Goal: Information Seeking & Learning: Learn about a topic

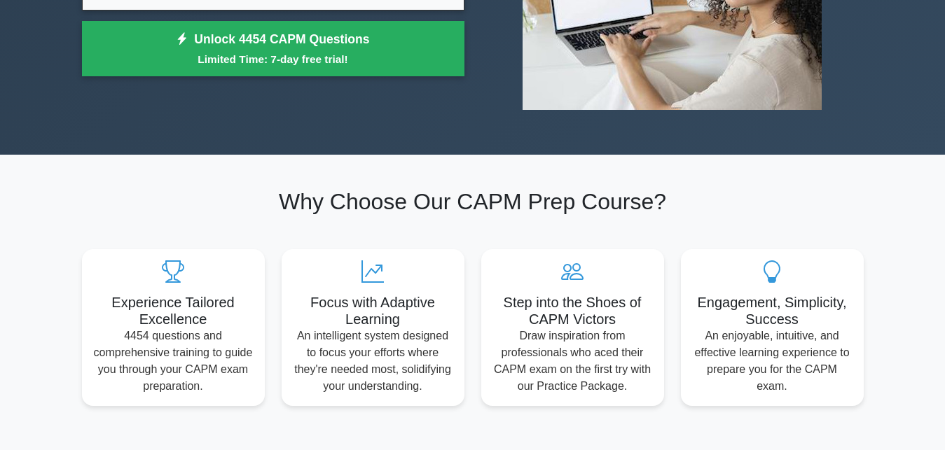
scroll to position [71, 0]
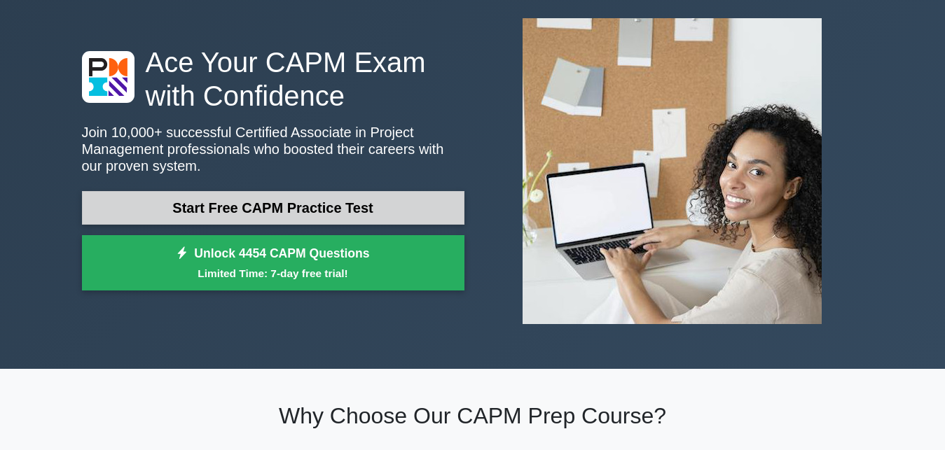
click at [129, 209] on link "Start Free CAPM Practice Test" at bounding box center [273, 208] width 382 height 34
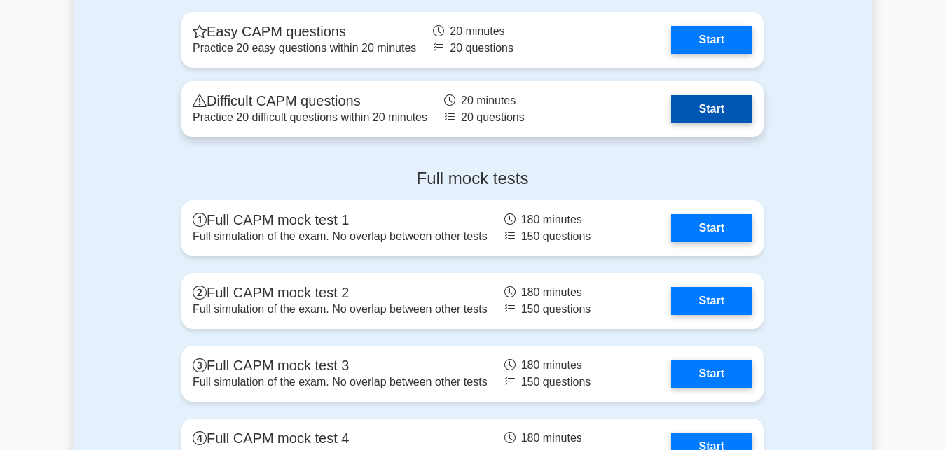
scroll to position [3634, 0]
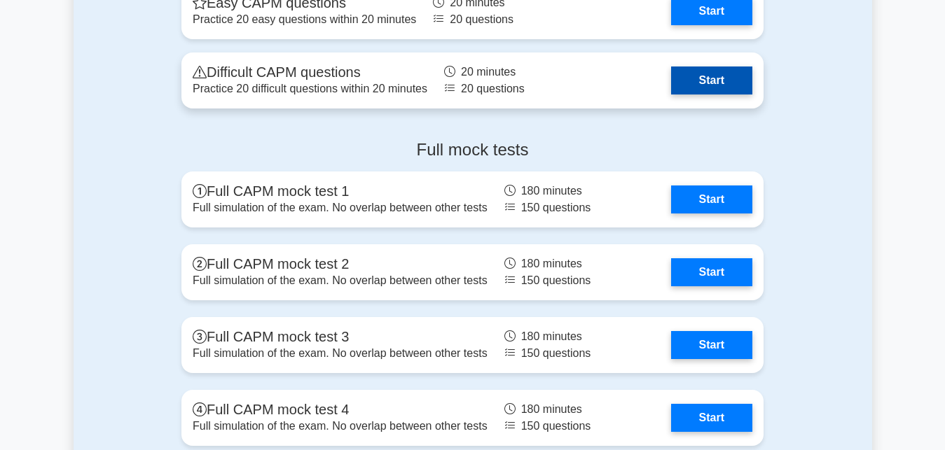
click at [708, 86] on link "Start" at bounding box center [711, 81] width 81 height 28
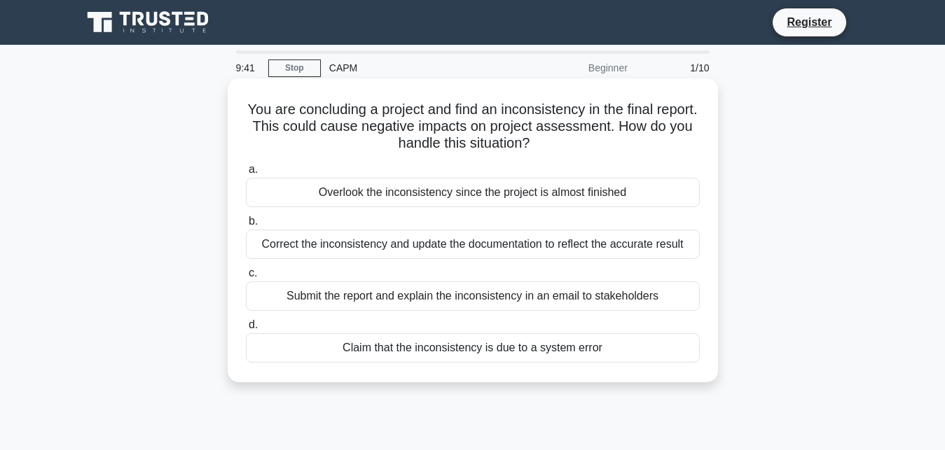
click at [318, 303] on div "Submit the report and explain the inconsistency in an email to stakeholders" at bounding box center [473, 296] width 454 height 29
click at [246, 278] on input "c. Submit the report and explain the inconsistency in an email to stakeholders" at bounding box center [246, 273] width 0 height 9
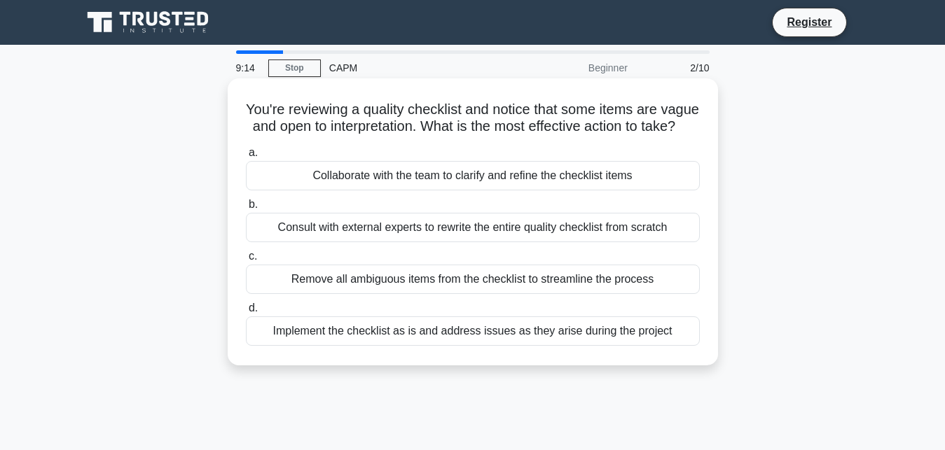
click at [324, 172] on div "Collaborate with the team to clarify and refine the checklist items" at bounding box center [473, 175] width 454 height 29
click at [246, 158] on input "a. Collaborate with the team to clarify and refine the checklist items" at bounding box center [246, 152] width 0 height 9
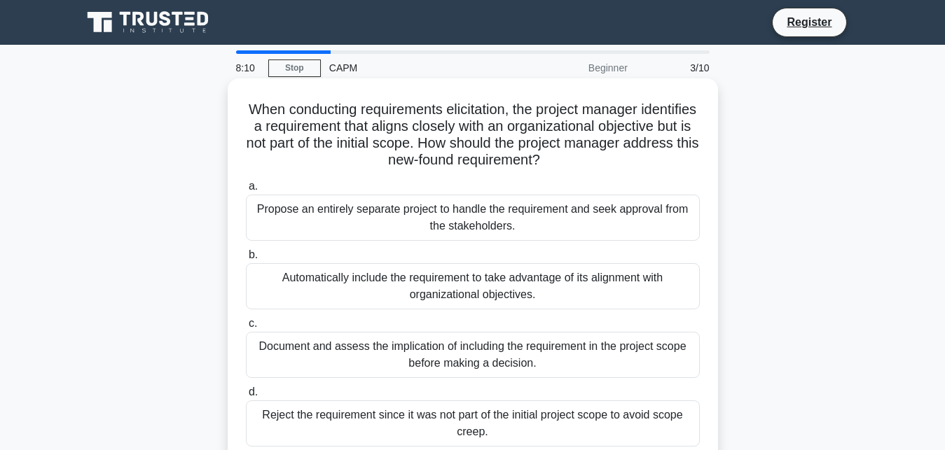
click at [315, 359] on div "Document and assess the implication of including the requirement in the project…" at bounding box center [473, 355] width 454 height 46
click at [246, 328] on input "c. Document and assess the implication of including the requirement in the proj…" at bounding box center [246, 323] width 0 height 9
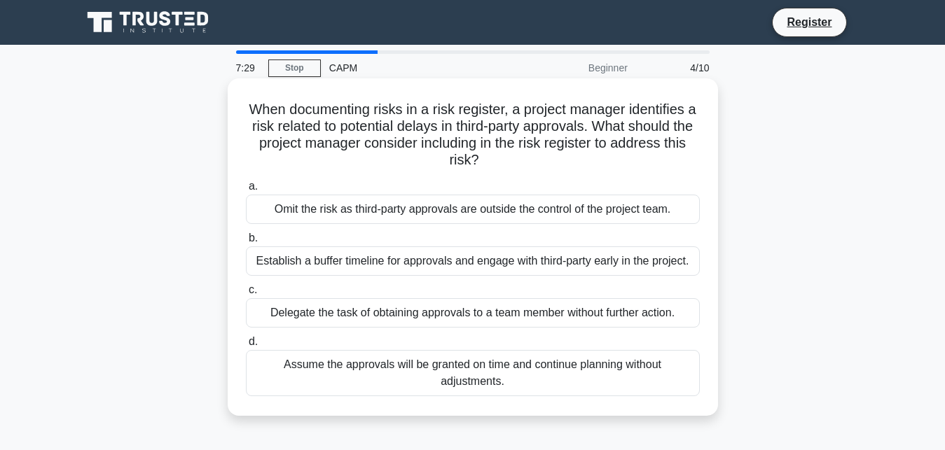
click at [354, 269] on div "Establish a buffer timeline for approvals and engage with third-party early in …" at bounding box center [473, 261] width 454 height 29
click at [246, 243] on input "b. Establish a buffer timeline for approvals and engage with third-party early …" at bounding box center [246, 238] width 0 height 9
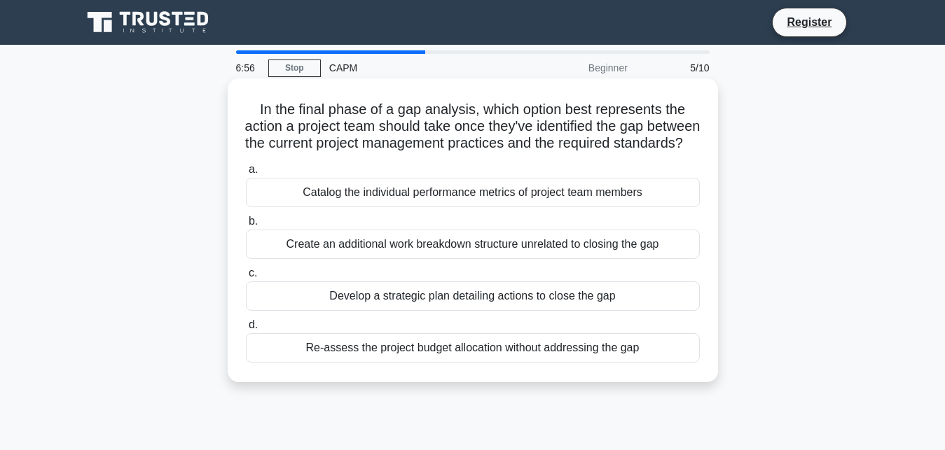
click at [271, 311] on div "Develop a strategic plan detailing actions to close the gap" at bounding box center [473, 296] width 454 height 29
click at [246, 278] on input "c. Develop a strategic plan detailing actions to close the gap" at bounding box center [246, 273] width 0 height 9
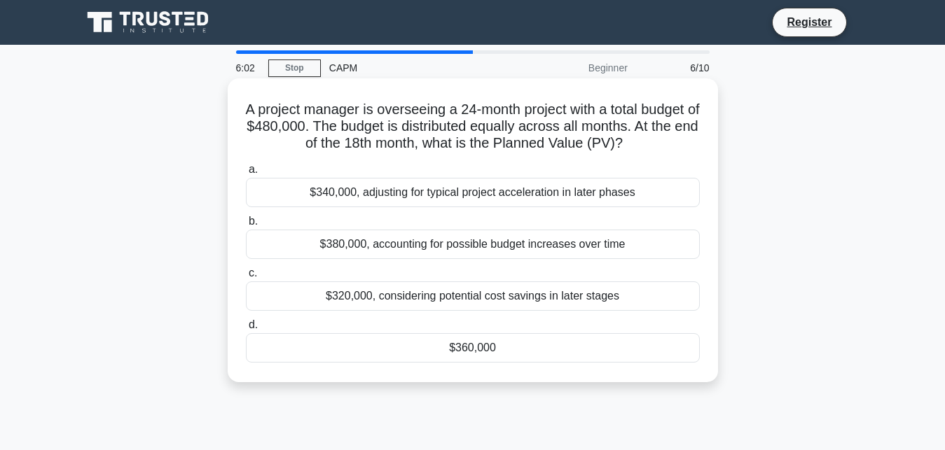
click at [318, 352] on div "$360,000" at bounding box center [473, 347] width 454 height 29
click at [246, 330] on input "d. $360,000" at bounding box center [246, 325] width 0 height 9
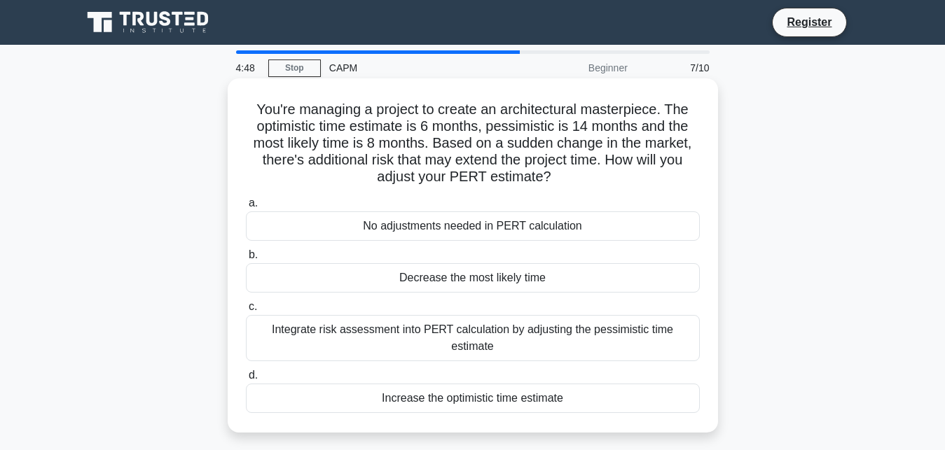
click at [347, 387] on div "Increase the optimistic time estimate" at bounding box center [473, 398] width 454 height 29
click at [246, 380] on input "d. Increase the optimistic time estimate" at bounding box center [246, 375] width 0 height 9
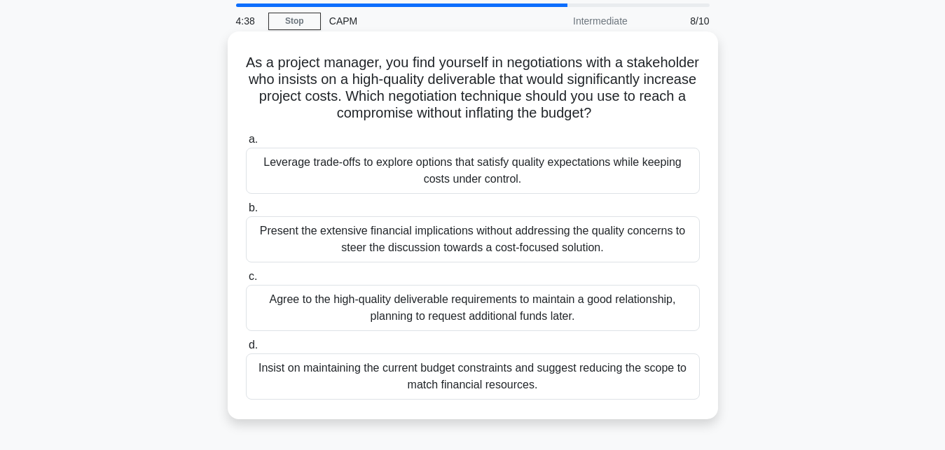
scroll to position [71, 0]
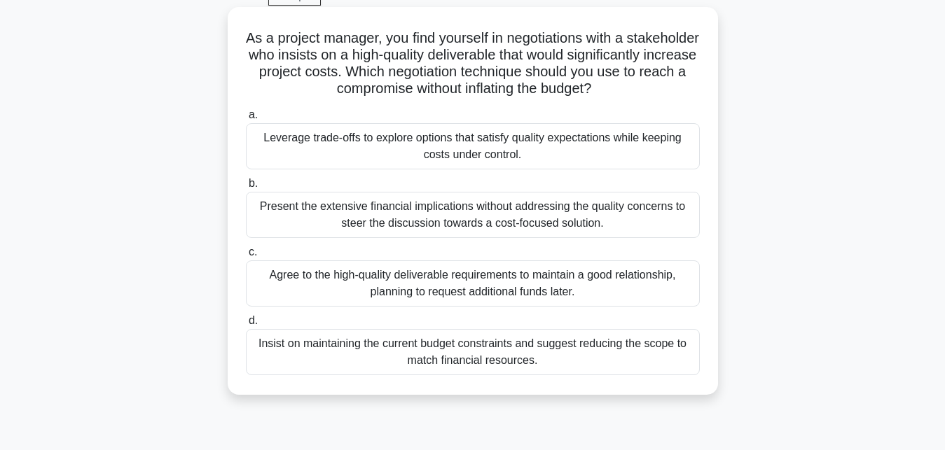
click at [335, 154] on div "Leverage trade-offs to explore options that satisfy quality expectations while …" at bounding box center [473, 146] width 454 height 46
click at [246, 120] on input "a. Leverage trade-offs to explore options that satisfy quality expectations whi…" at bounding box center [246, 115] width 0 height 9
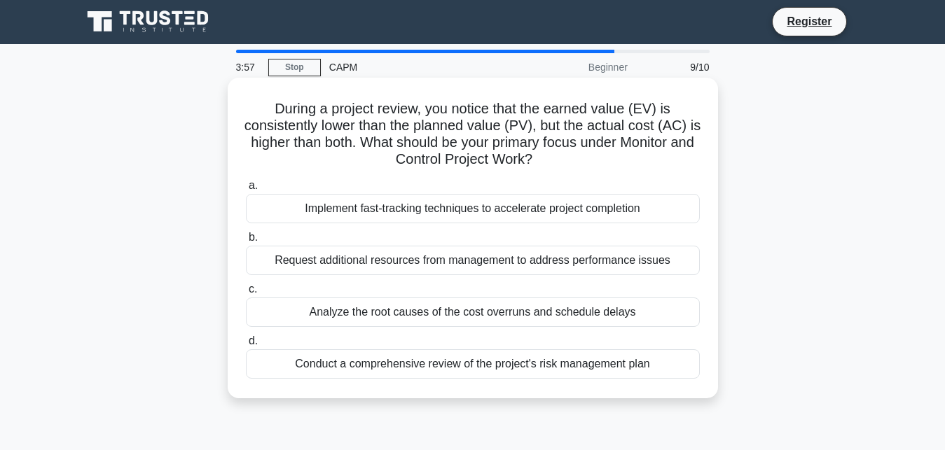
scroll to position [0, 0]
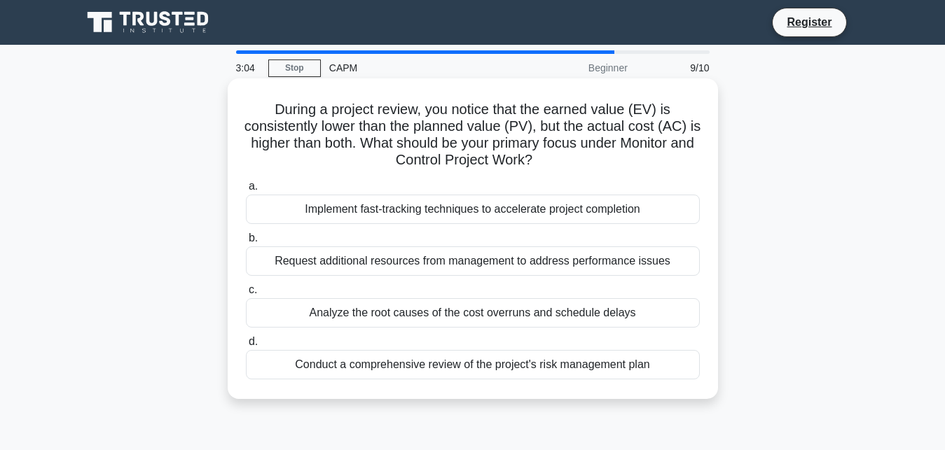
click at [302, 307] on div "Analyze the root causes of the cost overruns and schedule delays" at bounding box center [473, 312] width 454 height 29
click at [246, 295] on input "c. Analyze the root causes of the cost overruns and schedule delays" at bounding box center [246, 290] width 0 height 9
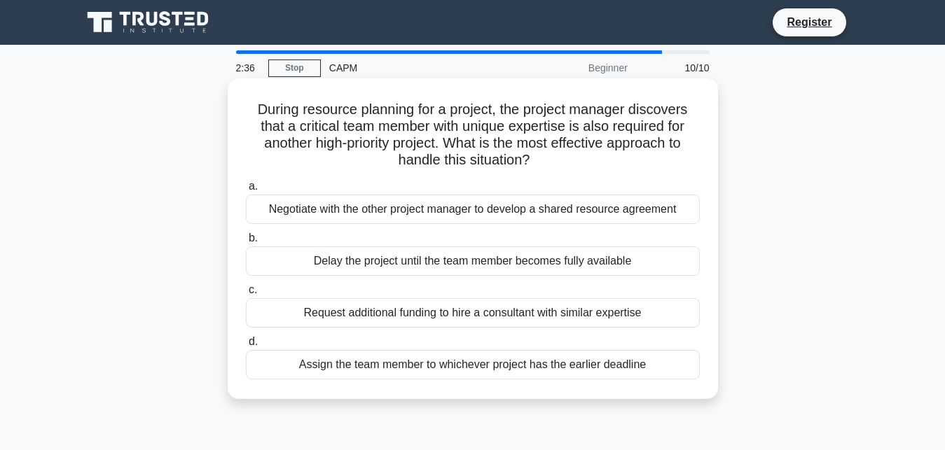
click at [304, 216] on div "Negotiate with the other project manager to develop a shared resource agreement" at bounding box center [473, 209] width 454 height 29
click at [246, 191] on input "a. Negotiate with the other project manager to develop a shared resource agreem…" at bounding box center [246, 186] width 0 height 9
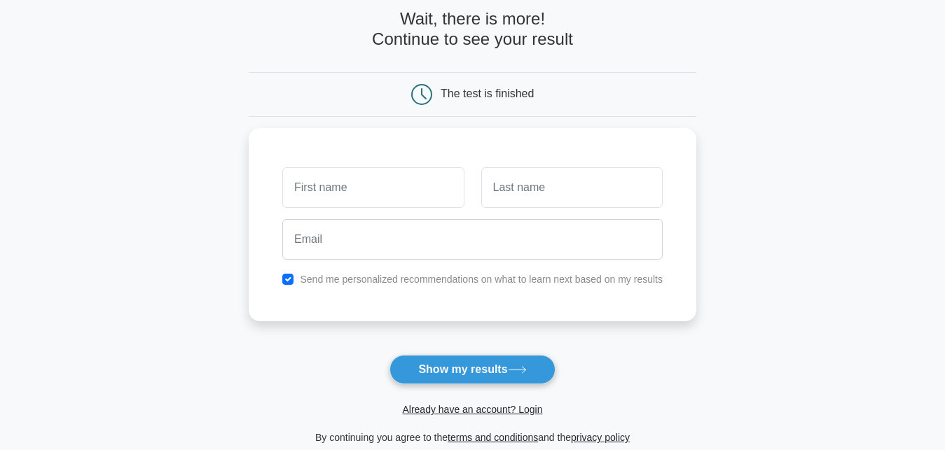
scroll to position [71, 0]
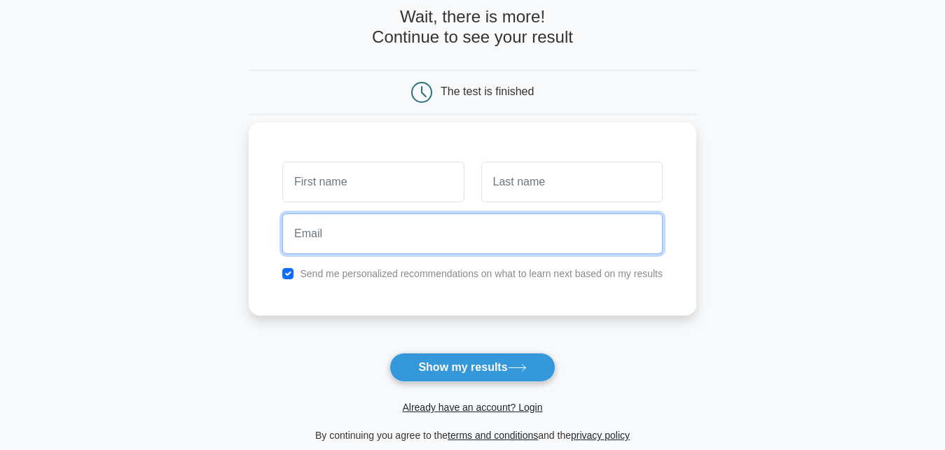
click at [333, 244] on input "email" at bounding box center [472, 234] width 380 height 41
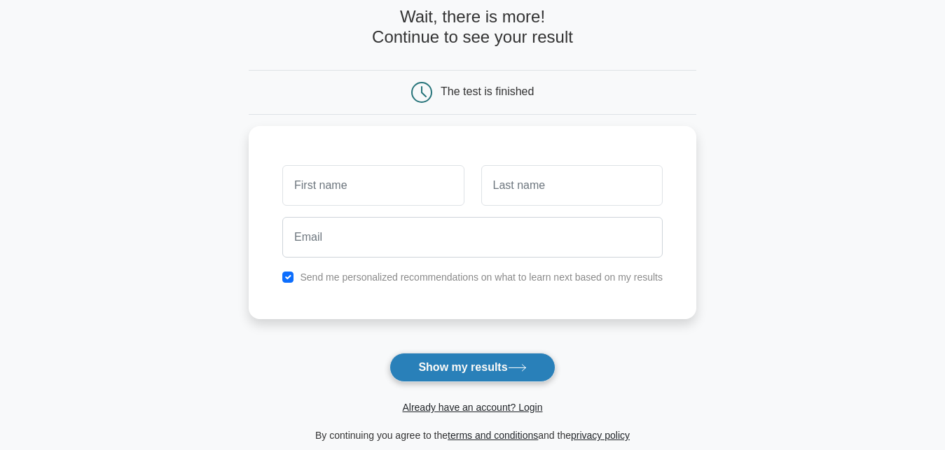
click at [414, 373] on button "Show my results" at bounding box center [471, 367] width 165 height 29
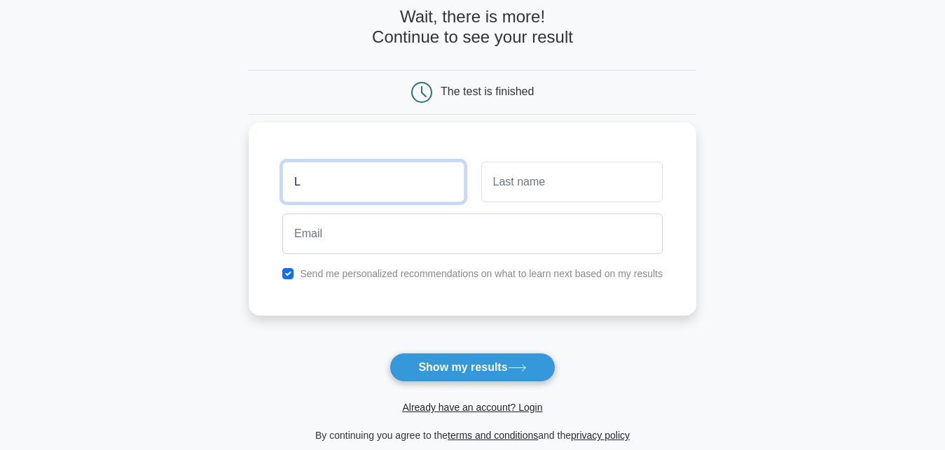
type input "L"
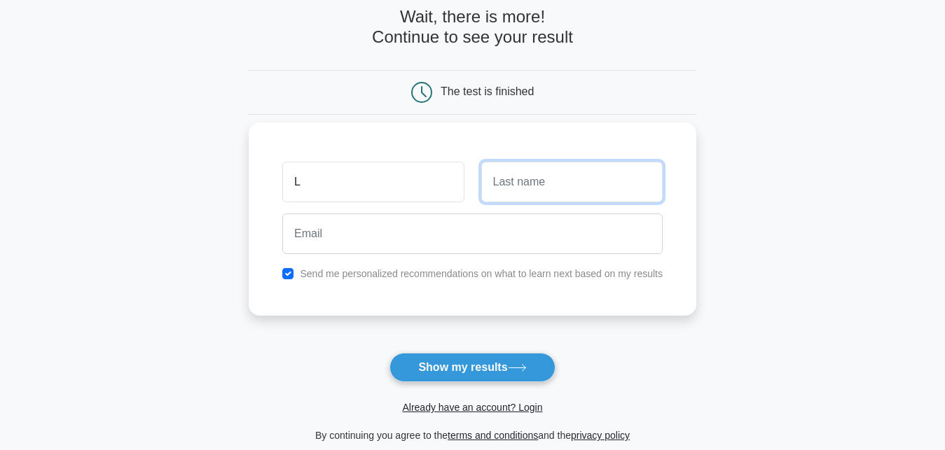
click at [531, 181] on input "text" at bounding box center [571, 182] width 181 height 41
type input "R"
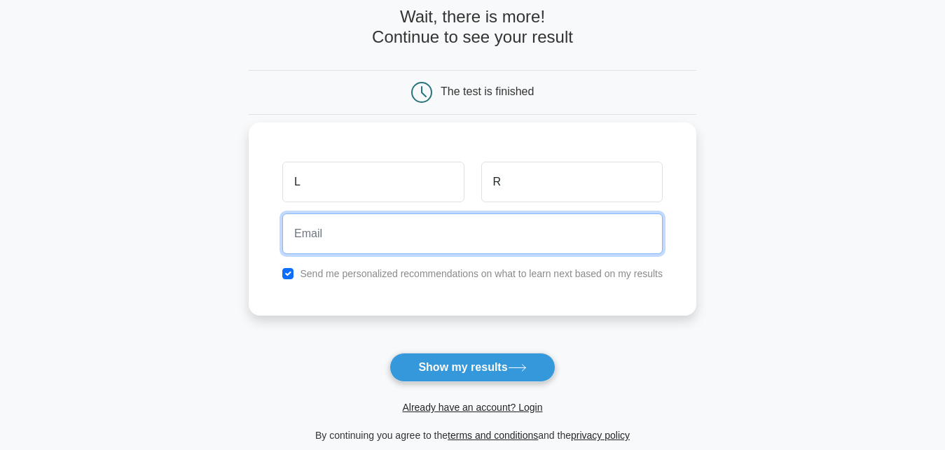
click at [518, 245] on input "email" at bounding box center [472, 234] width 380 height 41
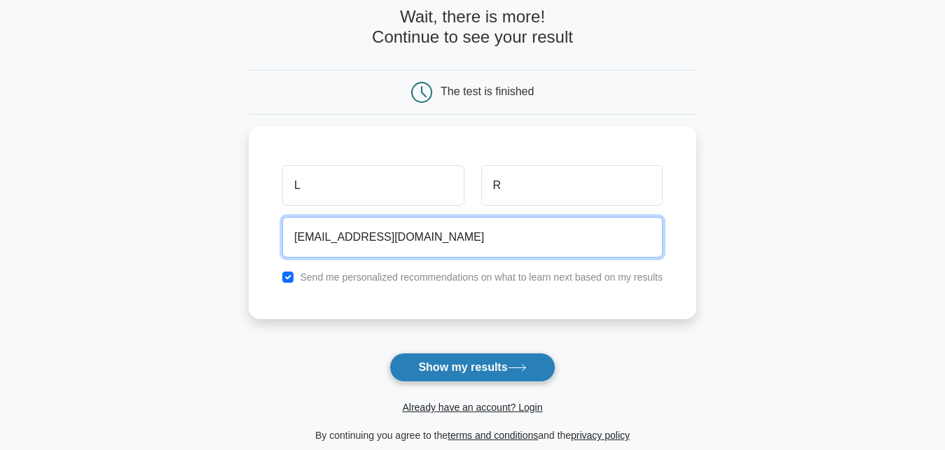
type input "d2023002019@unifei.edu.br"
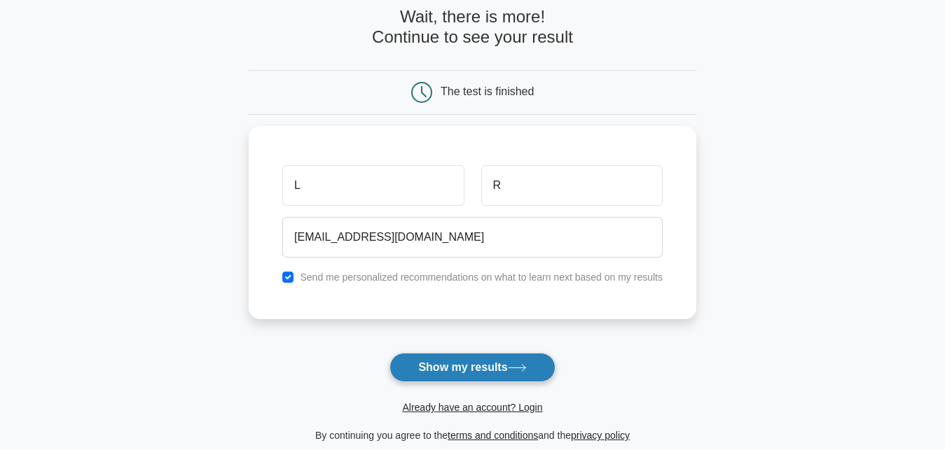
click at [513, 363] on button "Show my results" at bounding box center [471, 367] width 165 height 29
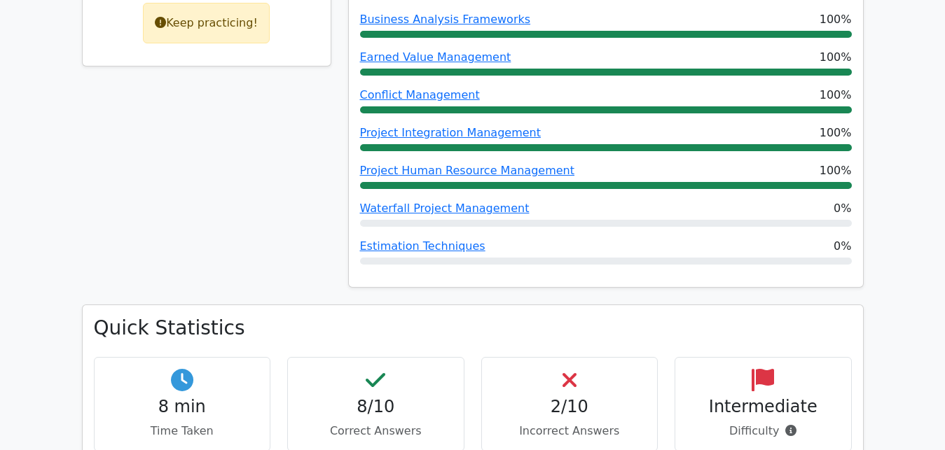
scroll to position [857, 0]
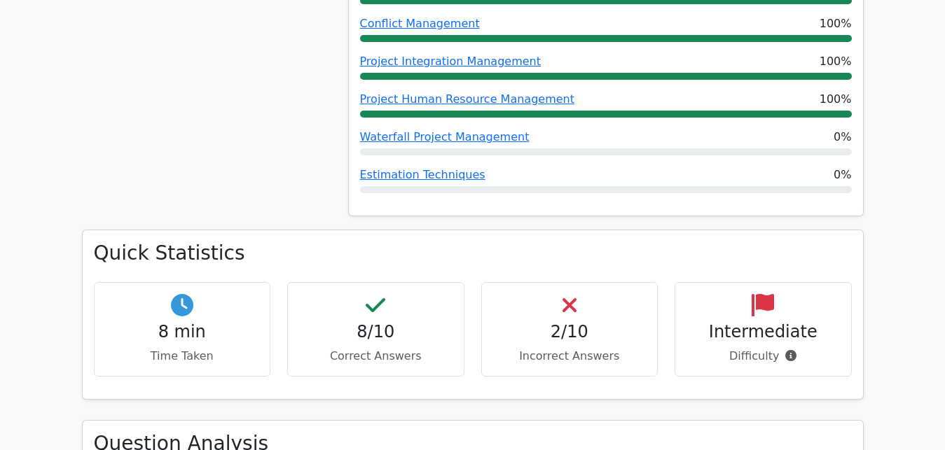
click at [529, 348] on p "Incorrect Answers" at bounding box center [569, 356] width 153 height 17
click at [559, 282] on div "2/10 Incorrect Answers" at bounding box center [569, 329] width 177 height 95
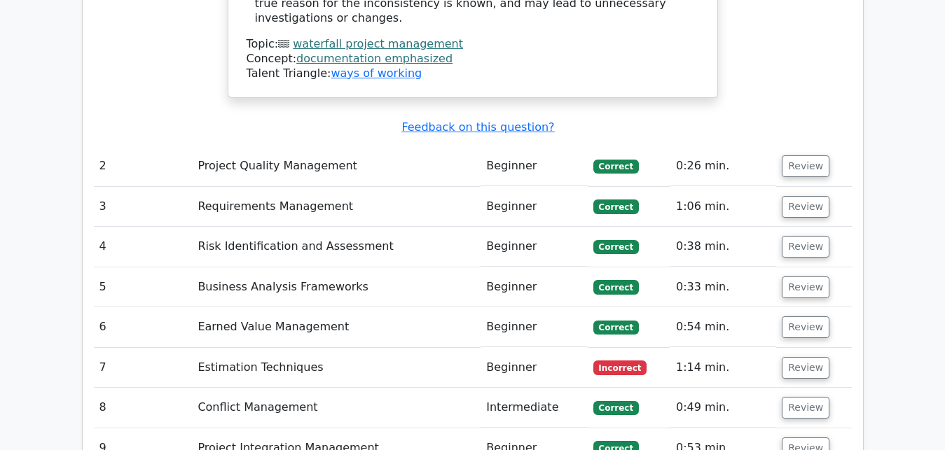
scroll to position [1929, 0]
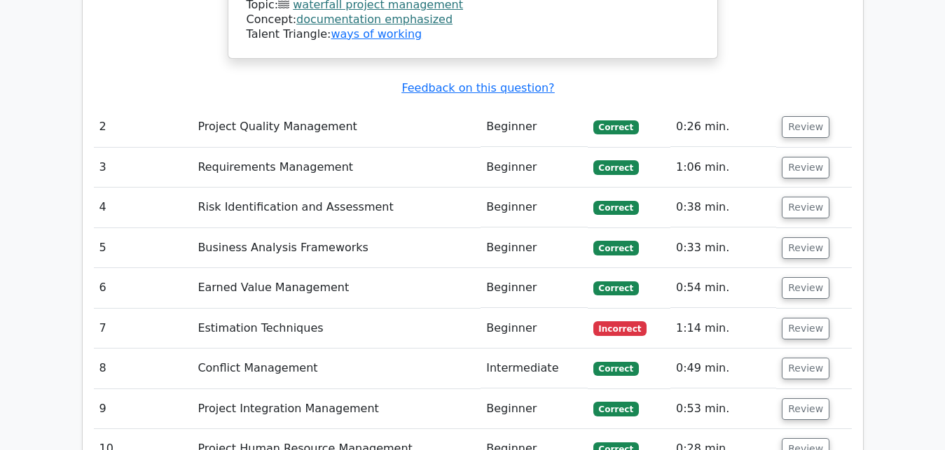
click at [224, 309] on td "Estimation Techniques" at bounding box center [336, 329] width 289 height 40
click at [796, 318] on button "Review" at bounding box center [806, 329] width 48 height 22
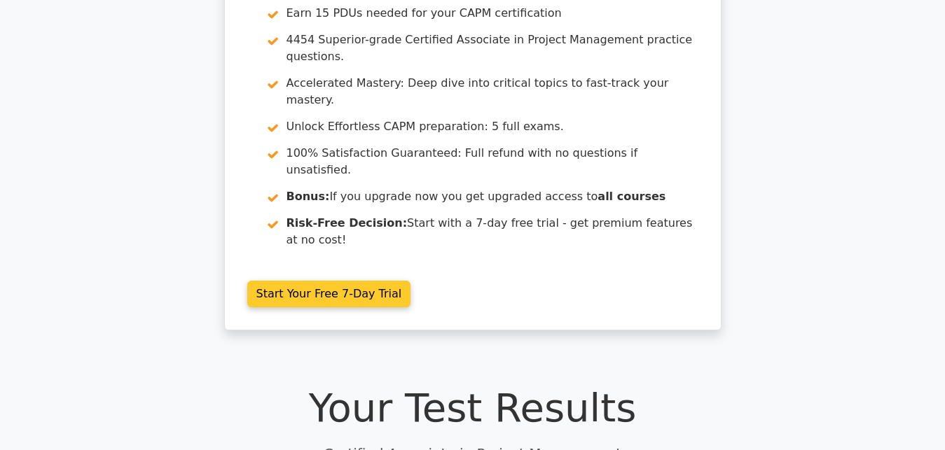
scroll to position [0, 0]
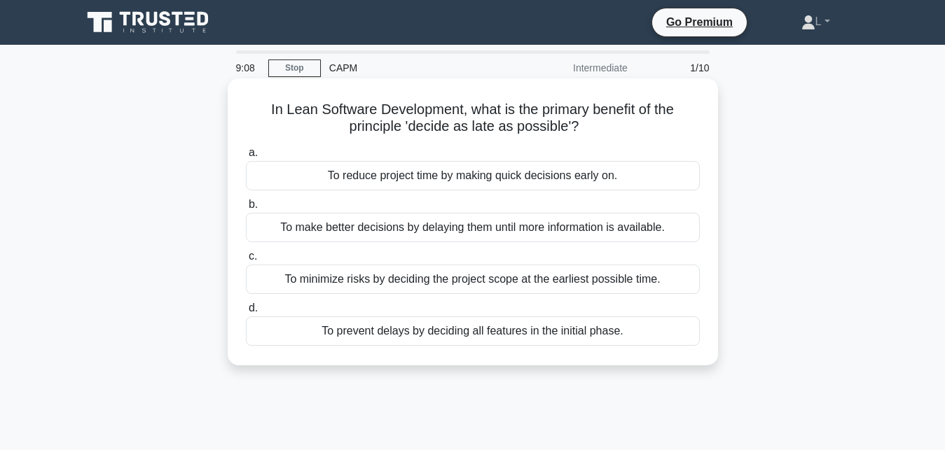
click at [365, 233] on div "To make better decisions by delaying them until more information is available." at bounding box center [473, 227] width 454 height 29
click at [246, 209] on input "b. To make better decisions by delaying them until more information is availabl…" at bounding box center [246, 204] width 0 height 9
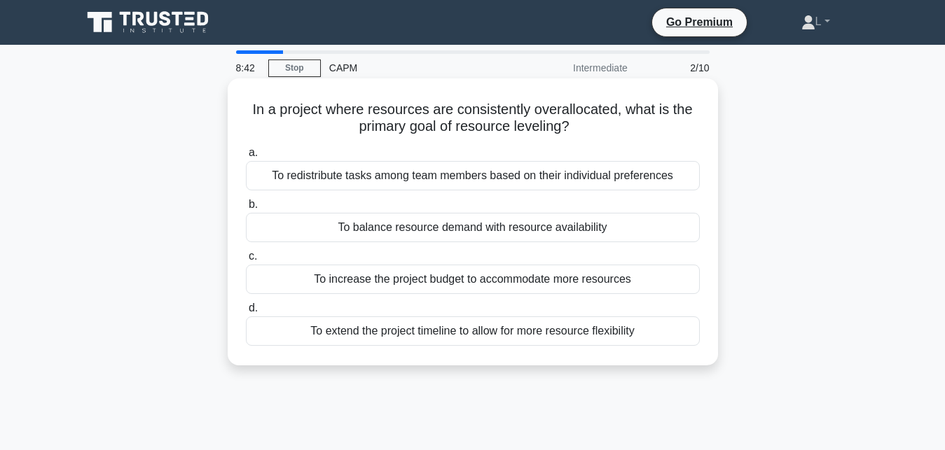
click at [317, 223] on div "To balance resource demand with resource availability" at bounding box center [473, 227] width 454 height 29
click at [246, 209] on input "b. To balance resource demand with resource availability" at bounding box center [246, 204] width 0 height 9
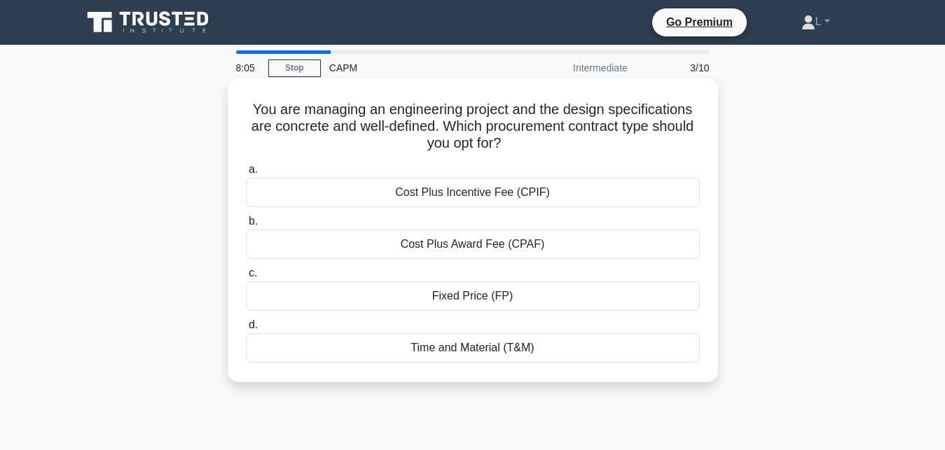
click at [382, 297] on div "Fixed Price (FP)" at bounding box center [473, 296] width 454 height 29
click at [246, 278] on input "c. Fixed Price (FP)" at bounding box center [246, 273] width 0 height 9
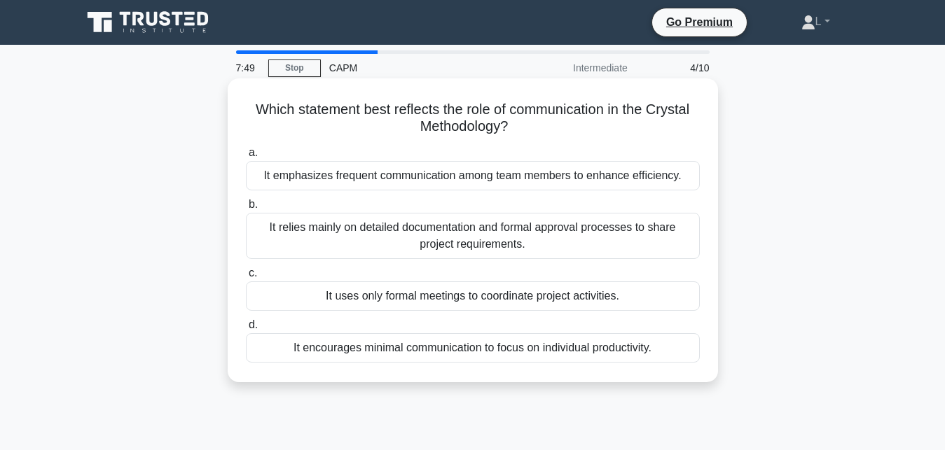
click at [319, 183] on div "It emphasizes frequent communication among team members to enhance efficiency." at bounding box center [473, 175] width 454 height 29
click at [246, 158] on input "a. It emphasizes frequent communication among team members to enhance efficienc…" at bounding box center [246, 152] width 0 height 9
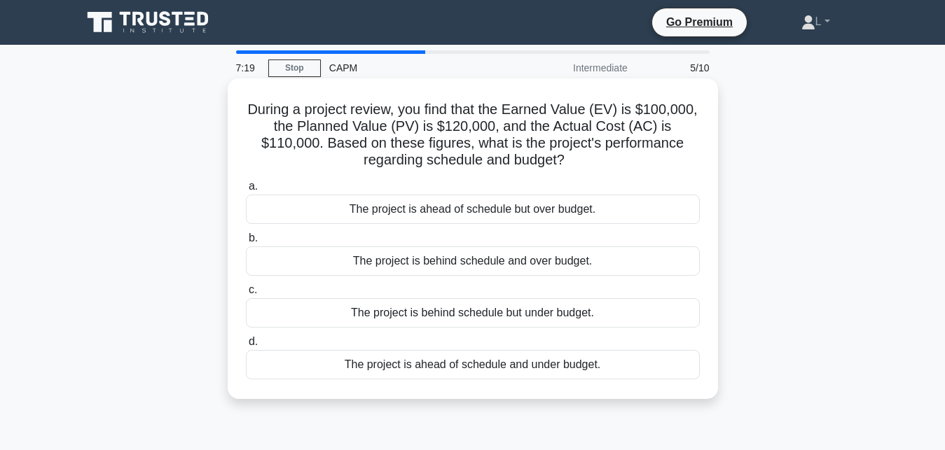
click at [332, 267] on div "The project is behind schedule and over budget." at bounding box center [473, 261] width 454 height 29
click at [246, 243] on input "b. The project is behind schedule and over budget." at bounding box center [246, 238] width 0 height 9
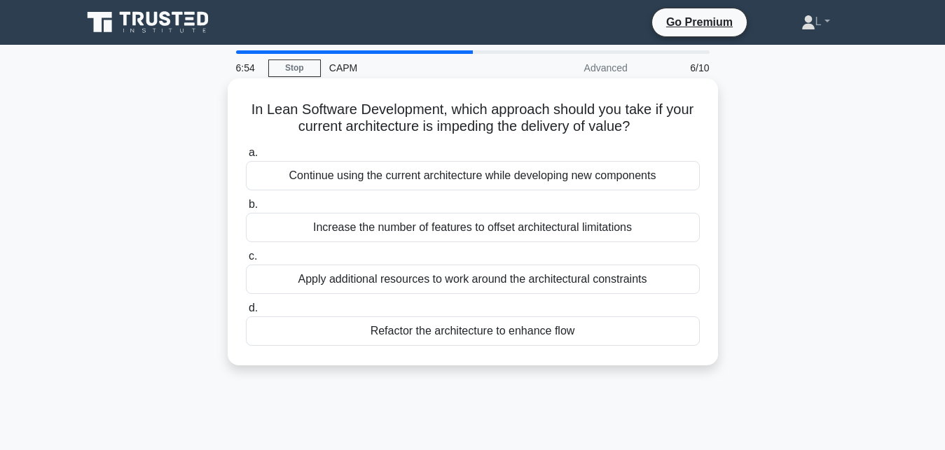
click at [314, 328] on div "Refactor the architecture to enhance flow" at bounding box center [473, 331] width 454 height 29
click at [246, 313] on input "d. Refactor the architecture to enhance flow" at bounding box center [246, 308] width 0 height 9
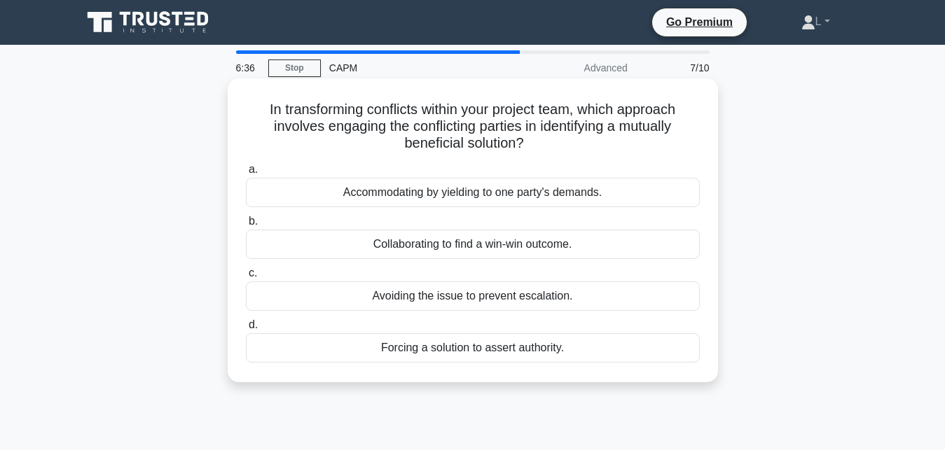
click at [305, 246] on div "Collaborating to find a win-win outcome." at bounding box center [473, 244] width 454 height 29
click at [246, 226] on input "b. Collaborating to find a win-win outcome." at bounding box center [246, 221] width 0 height 9
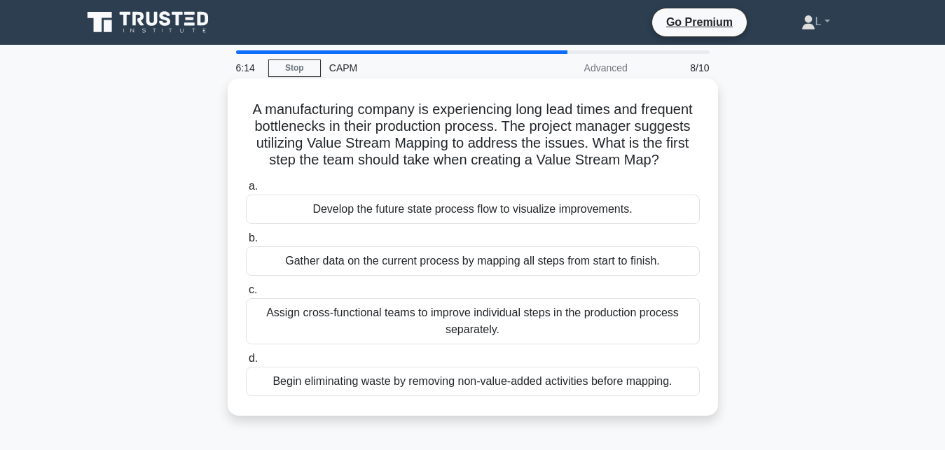
drag, startPoint x: 254, startPoint y: 111, endPoint x: 665, endPoint y: 167, distance: 415.5
click at [665, 167] on h5 "A manufacturing company is experiencing long lead times and frequent bottleneck…" at bounding box center [472, 135] width 457 height 69
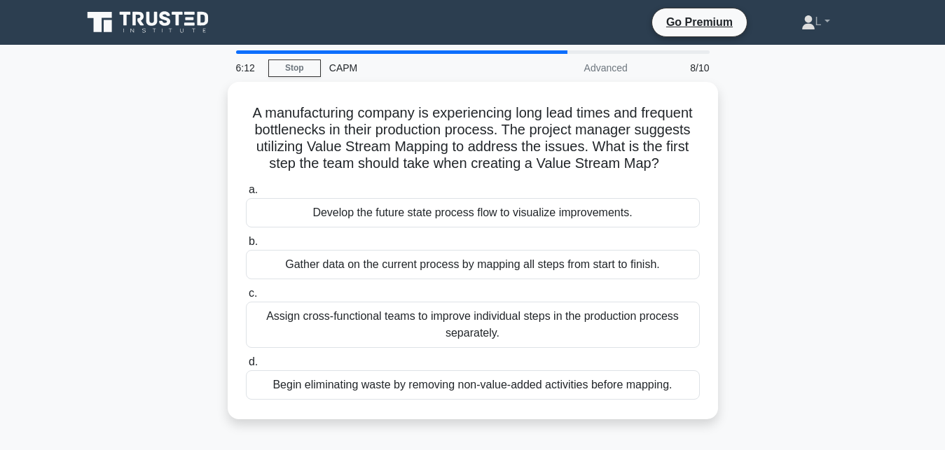
click at [749, 133] on div "A manufacturing company is experiencing long lead times and frequent bottleneck…" at bounding box center [473, 259] width 798 height 354
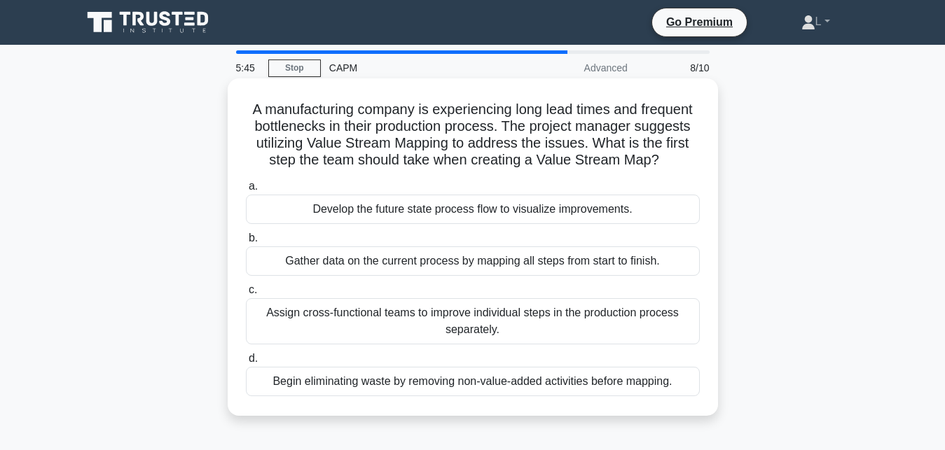
click at [368, 271] on div "Gather data on the current process by mapping all steps from start to finish." at bounding box center [473, 261] width 454 height 29
click at [246, 243] on input "b. Gather data on the current process by mapping all steps from start to finish." at bounding box center [246, 238] width 0 height 9
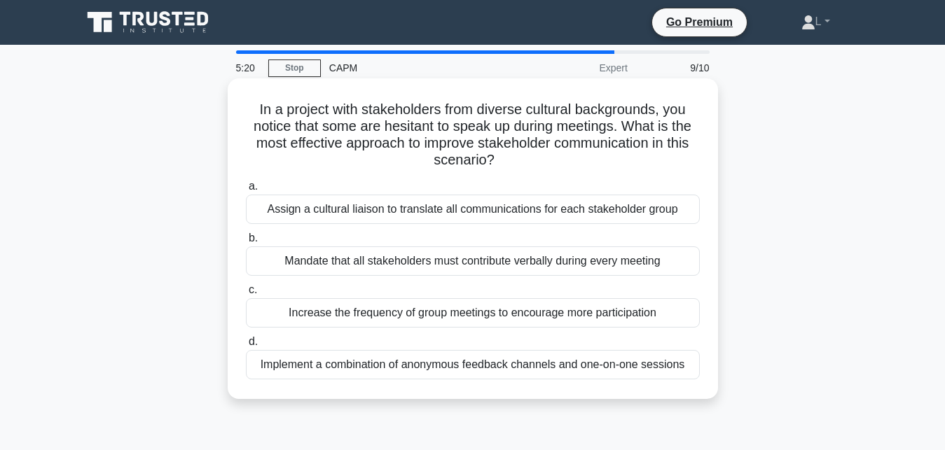
drag, startPoint x: 260, startPoint y: 109, endPoint x: 569, endPoint y: 158, distance: 313.4
click at [569, 158] on h5 "In a project with stakeholders from diverse cultural backgrounds, you notice th…" at bounding box center [472, 135] width 457 height 69
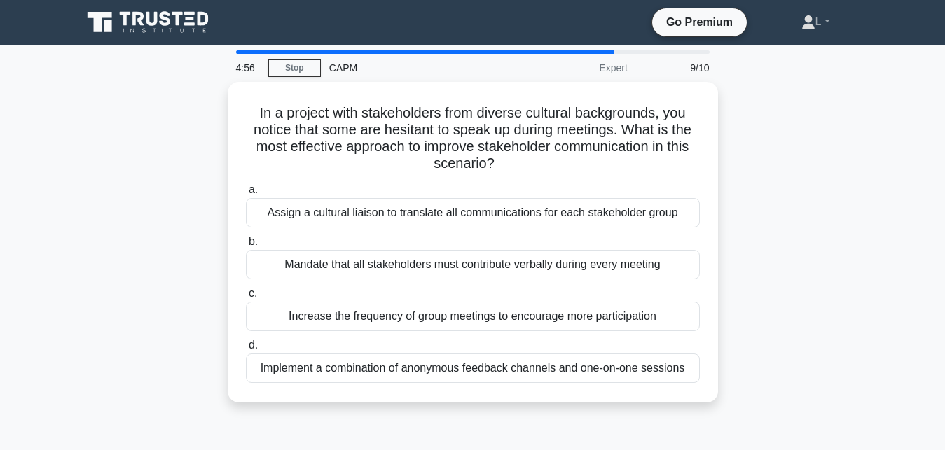
click at [146, 221] on div "In a project with stakeholders from diverse cultural backgrounds, you notice th…" at bounding box center [473, 251] width 798 height 338
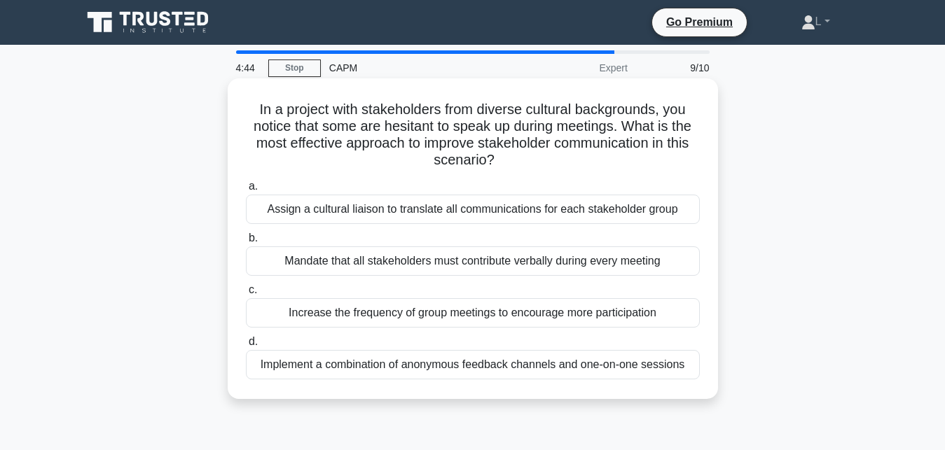
click at [353, 362] on div "Implement a combination of anonymous feedback channels and one-on-one sessions" at bounding box center [473, 364] width 454 height 29
click at [246, 347] on input "d. Implement a combination of anonymous feedback channels and one-on-one sessio…" at bounding box center [246, 342] width 0 height 9
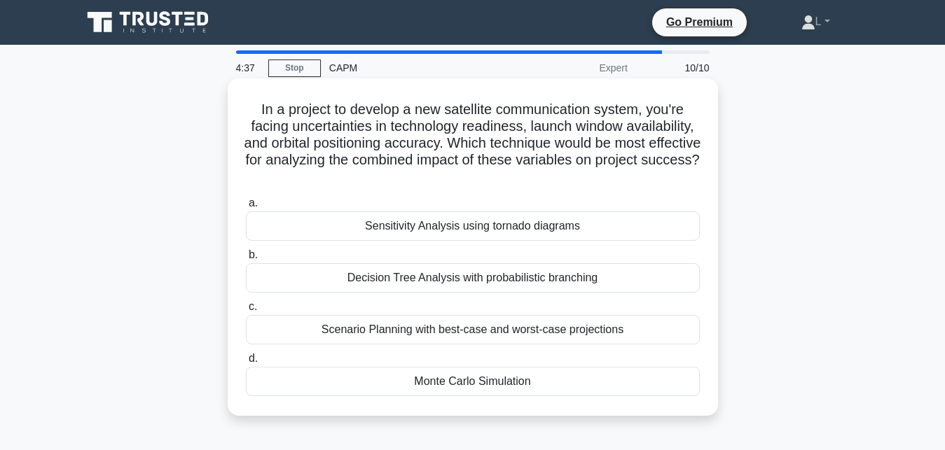
drag, startPoint x: 262, startPoint y: 109, endPoint x: 536, endPoint y: 172, distance: 281.2
click at [536, 172] on h5 "In a project to develop a new satellite communication system, you're facing unc…" at bounding box center [472, 143] width 457 height 85
click at [543, 174] on h5 "In a project to develop a new satellite communication system, you're facing unc…" at bounding box center [472, 143] width 457 height 85
click at [392, 388] on div "Monte Carlo Simulation" at bounding box center [473, 381] width 454 height 29
click at [246, 363] on input "d. Monte Carlo Simulation" at bounding box center [246, 358] width 0 height 9
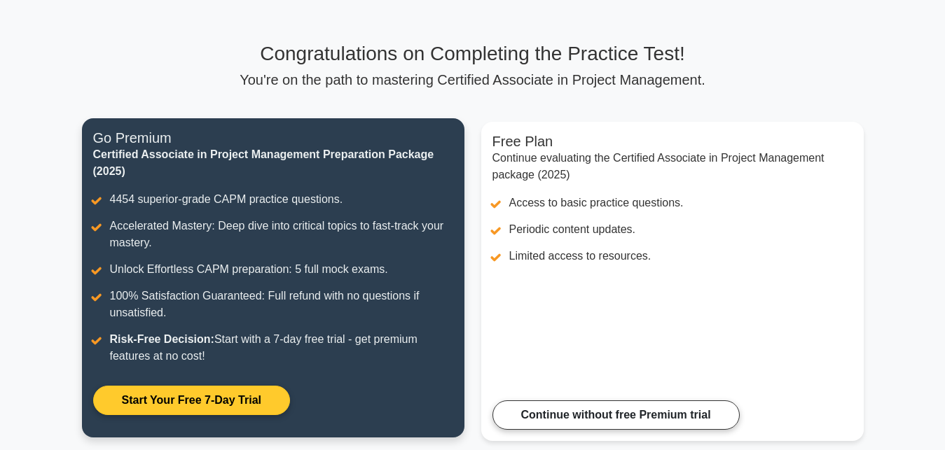
scroll to position [71, 0]
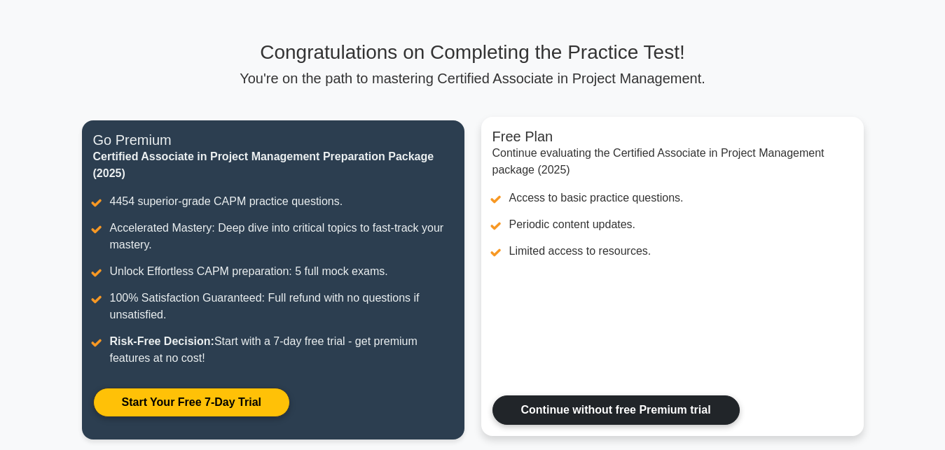
click at [514, 396] on link "Continue without free Premium trial" at bounding box center [615, 410] width 247 height 29
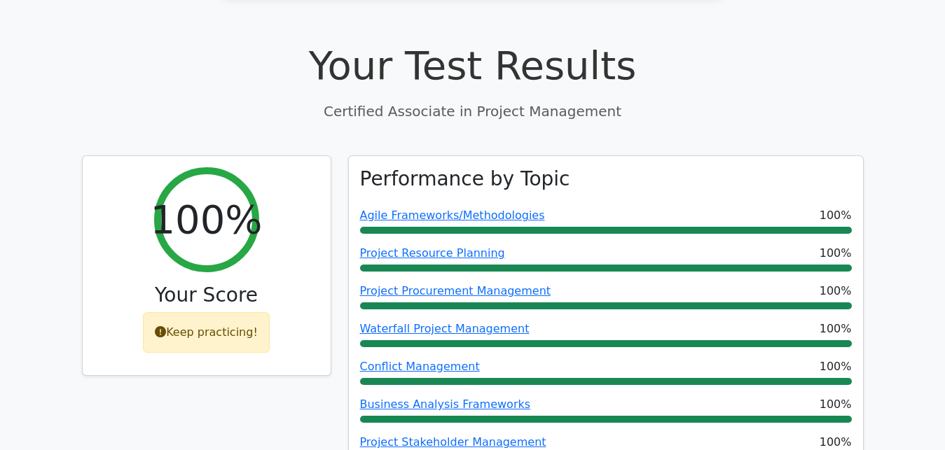
scroll to position [500, 0]
